Goal: Transaction & Acquisition: Purchase product/service

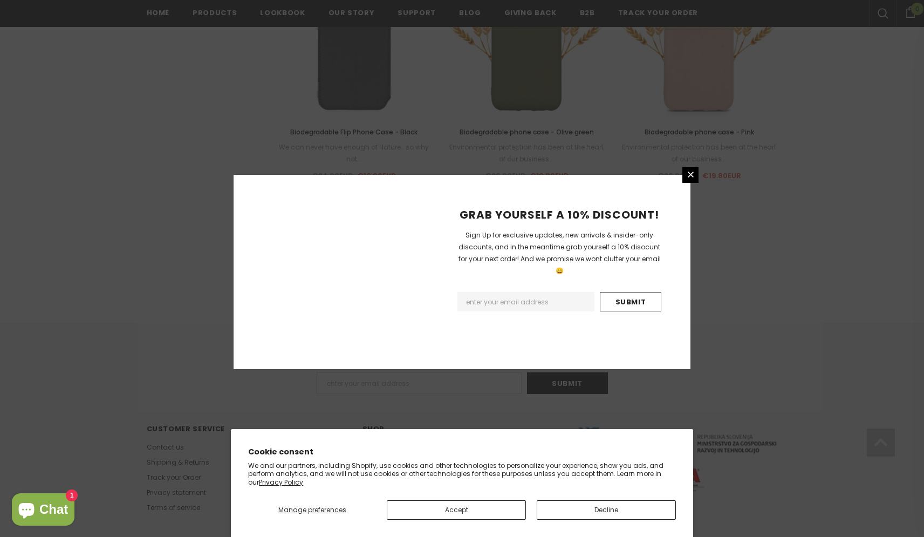
scroll to position [1168, 0]
